Goal: Task Accomplishment & Management: Complete application form

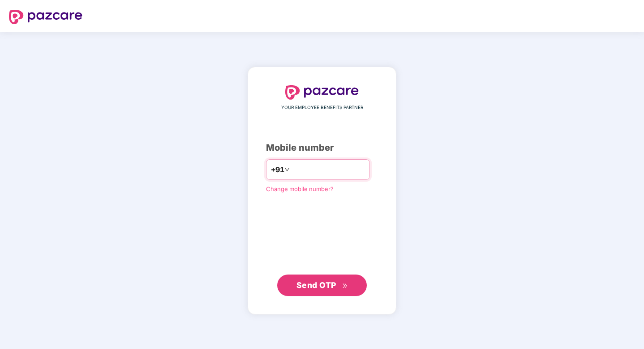
click at [326, 171] on input "number" at bounding box center [328, 169] width 73 height 14
type input "**********"
click at [316, 283] on span "Send OTP" at bounding box center [317, 284] width 40 height 9
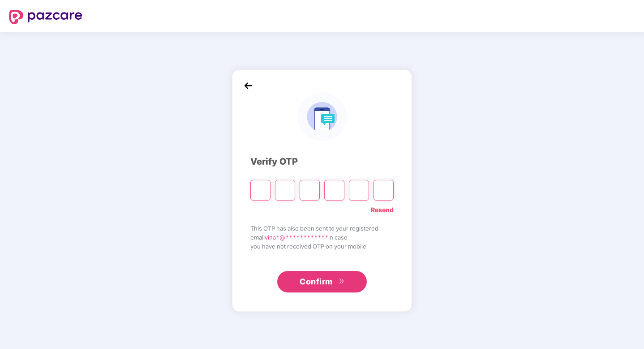
paste input "*"
type input "*"
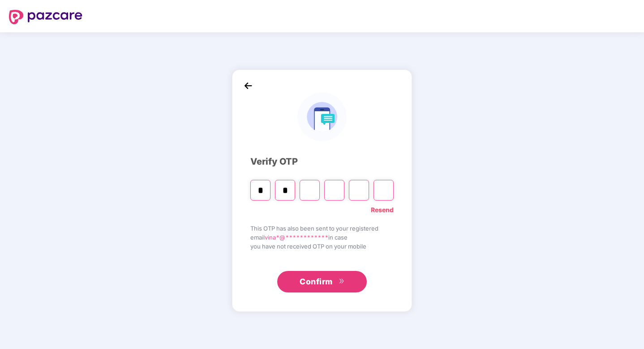
type input "*"
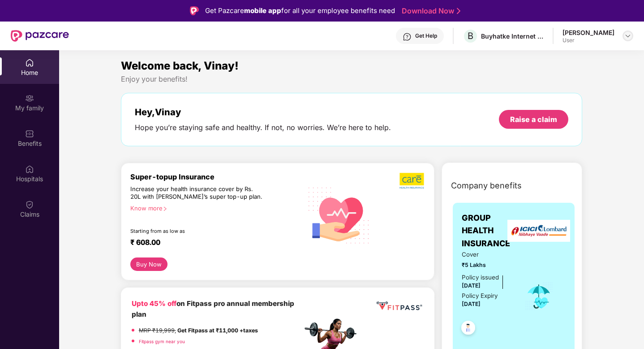
click at [627, 36] on img at bounding box center [628, 35] width 7 height 7
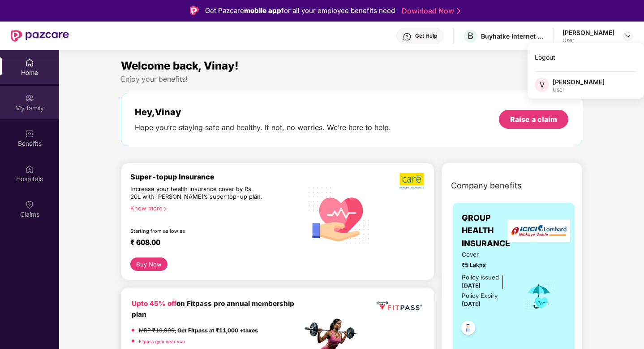
click at [32, 97] on img at bounding box center [29, 98] width 9 height 9
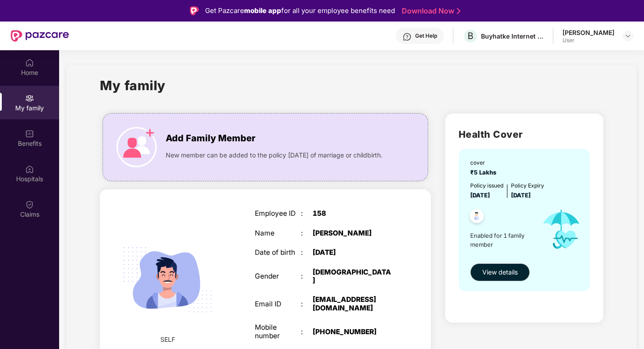
scroll to position [12, 0]
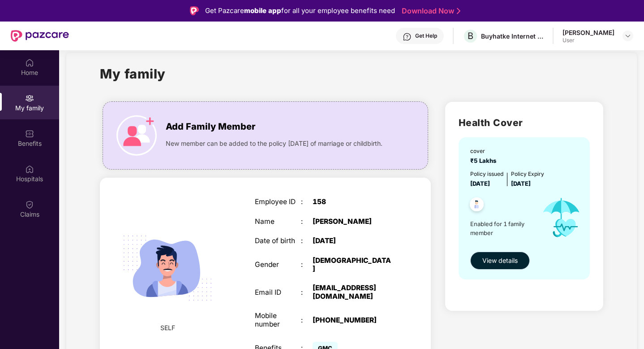
click at [497, 259] on span "View details" at bounding box center [500, 260] width 35 height 10
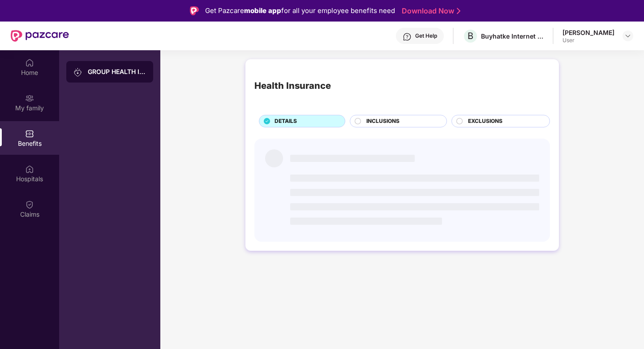
click at [379, 117] on span "INCLUSIONS" at bounding box center [383, 121] width 33 height 9
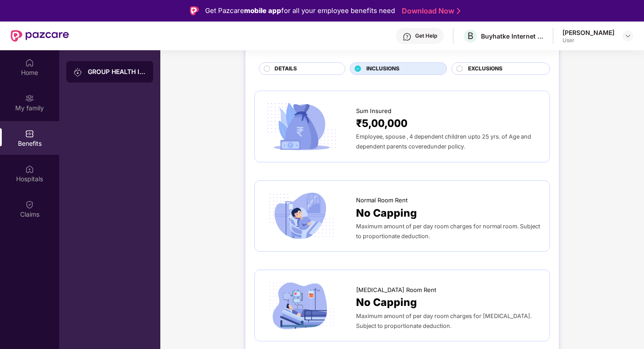
scroll to position [151, 0]
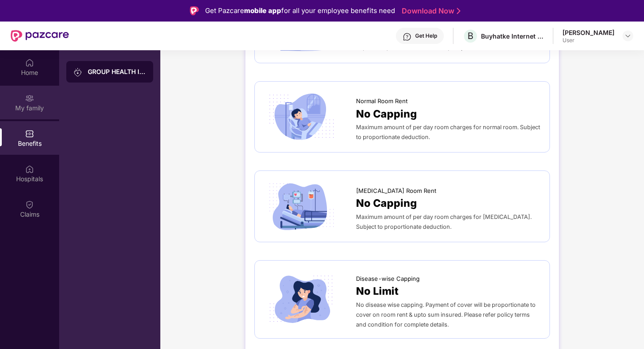
click at [28, 103] on div "My family" at bounding box center [29, 103] width 59 height 34
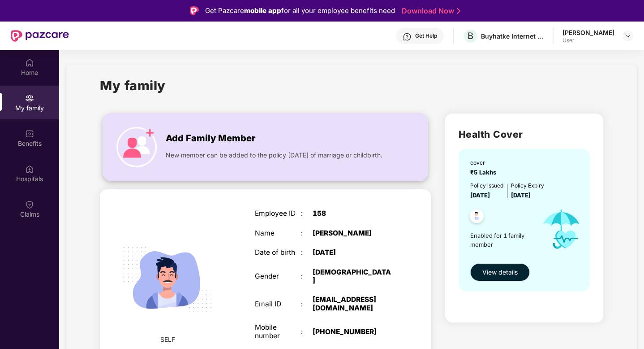
click at [142, 136] on img at bounding box center [137, 147] width 40 height 40
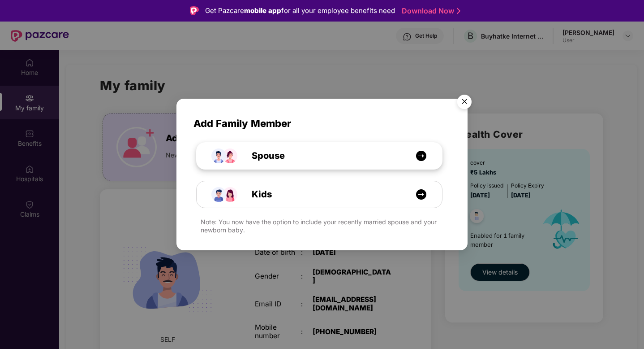
click at [381, 150] on div "Spouse" at bounding box center [324, 156] width 184 height 14
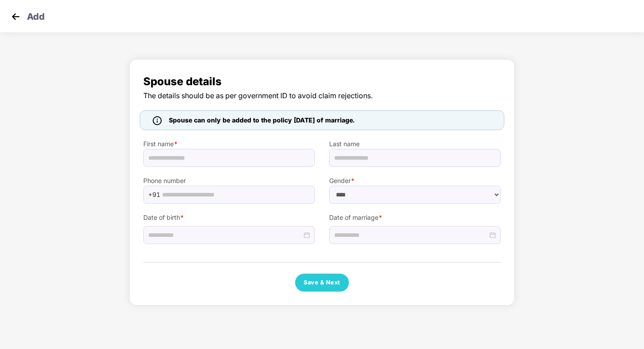
select select "******"
click at [220, 194] on input "text" at bounding box center [235, 194] width 147 height 13
click at [495, 231] on div at bounding box center [415, 235] width 162 height 10
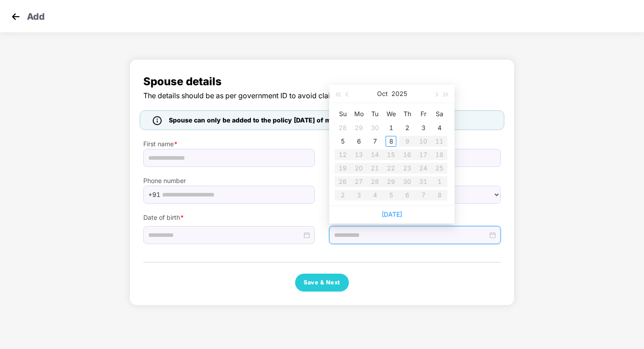
click at [386, 287] on div "Save & Next" at bounding box center [322, 282] width 358 height 18
